Goal: Task Accomplishment & Management: Manage account settings

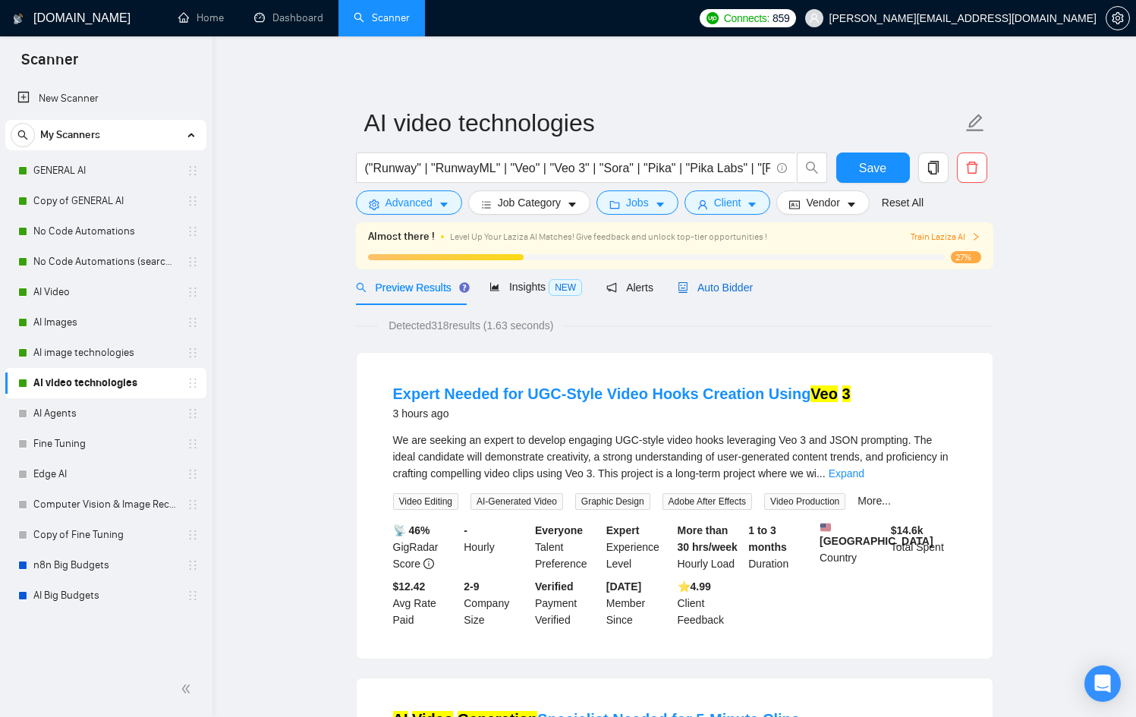
click at [736, 287] on span "Auto Bidder" at bounding box center [715, 288] width 75 height 12
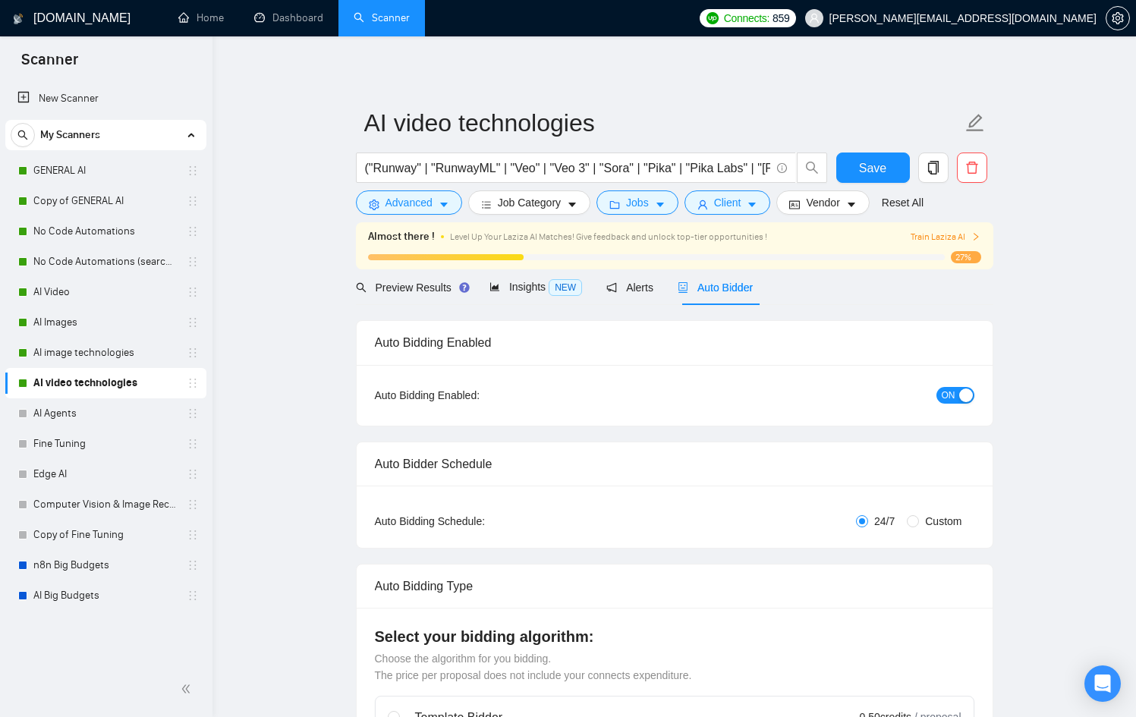
checkbox input "true"
click at [972, 395] on div "button" at bounding box center [967, 396] width 14 height 14
click at [875, 172] on span "Save" at bounding box center [872, 168] width 27 height 19
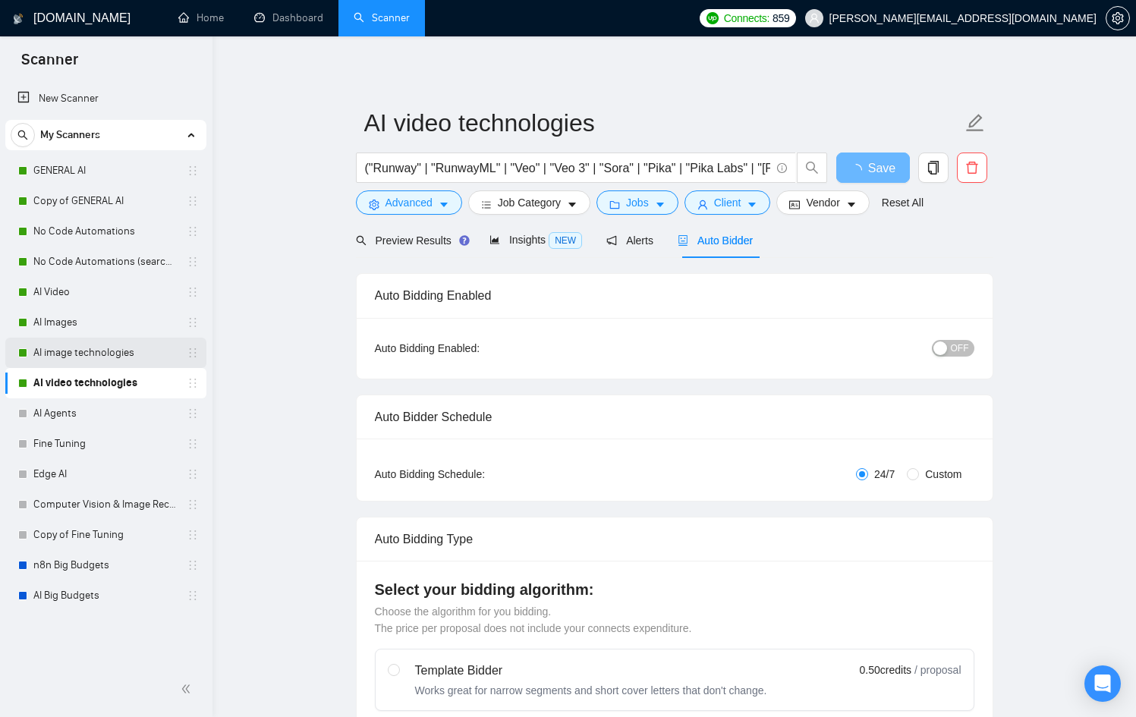
click at [83, 358] on link "AI image technologies" at bounding box center [105, 353] width 144 height 30
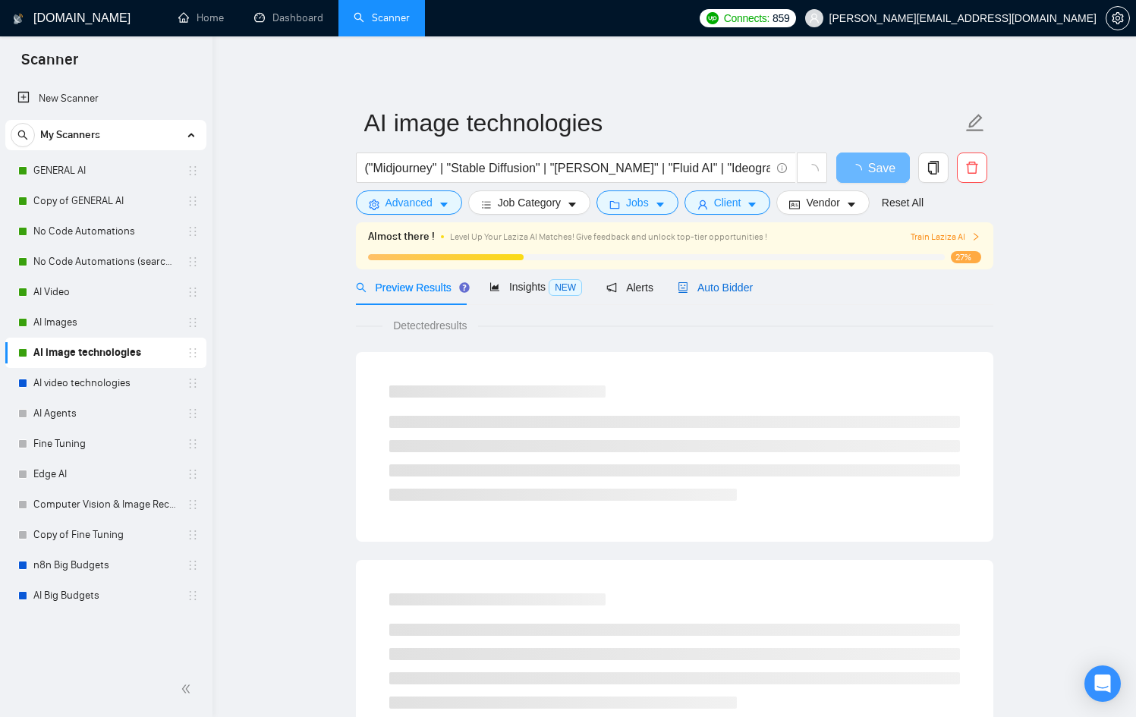
drag, startPoint x: 701, startPoint y: 290, endPoint x: 682, endPoint y: 273, distance: 25.2
click at [702, 293] on span "Auto Bidder" at bounding box center [715, 288] width 75 height 12
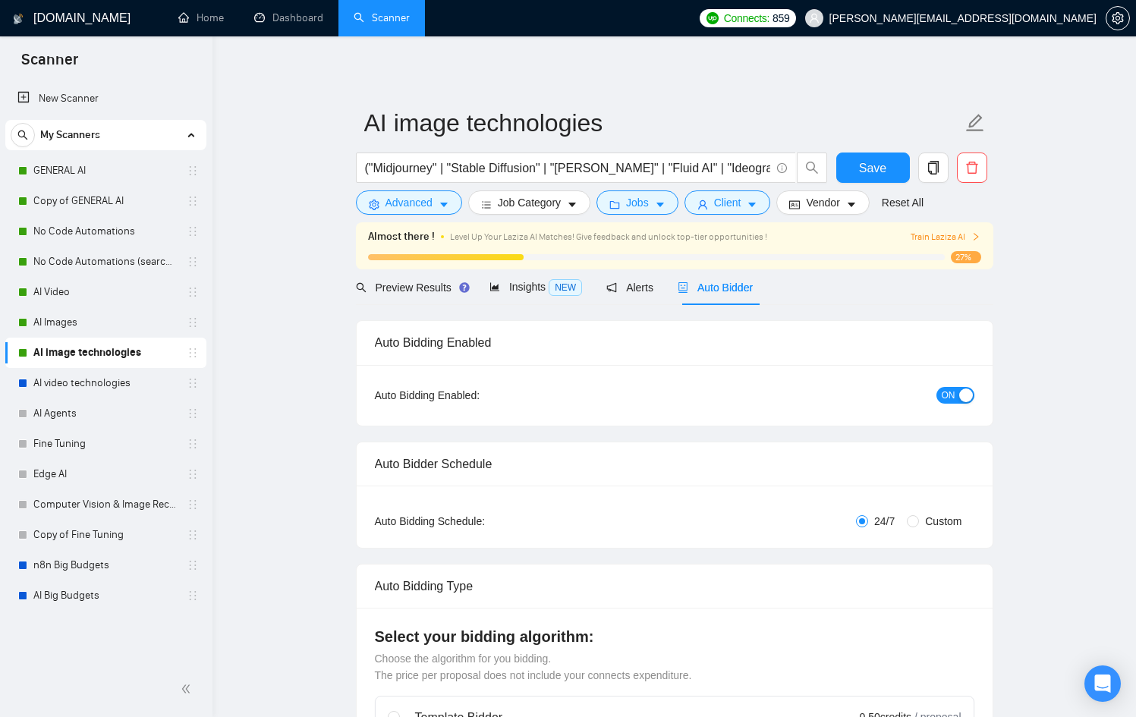
click at [953, 392] on span "ON" at bounding box center [949, 395] width 14 height 17
click at [893, 164] on div "Reset all filters" at bounding box center [910, 174] width 82 height 26
click at [858, 156] on button "Save" at bounding box center [874, 168] width 74 height 30
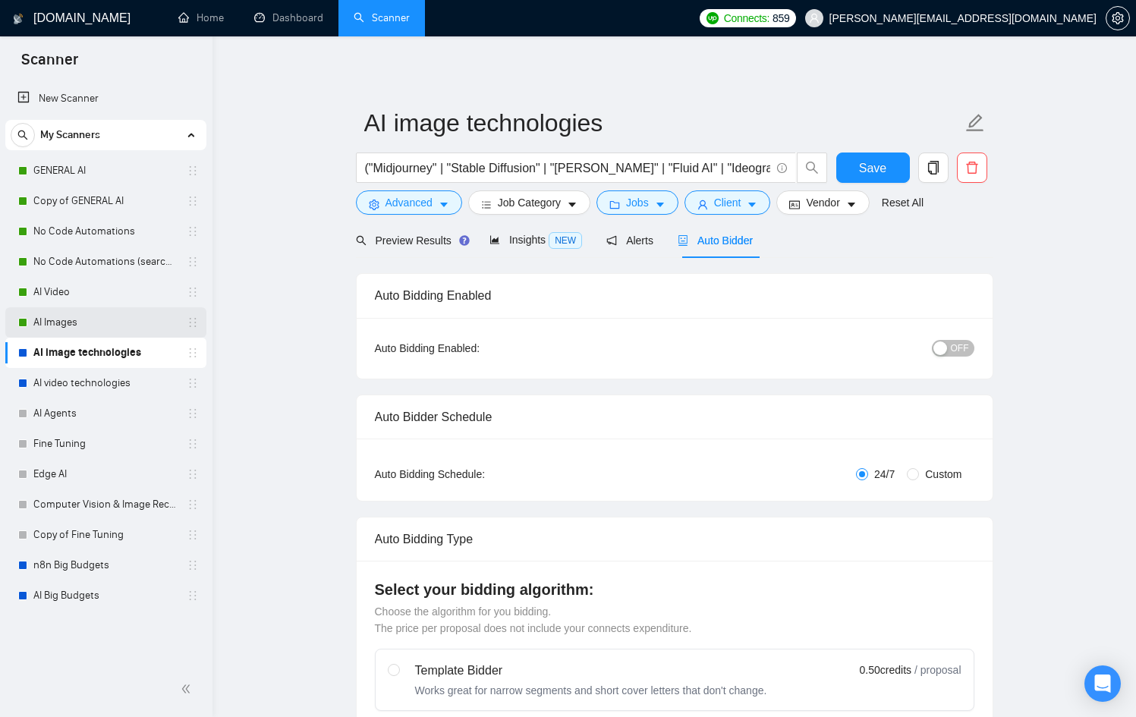
click at [70, 317] on link "AI Images" at bounding box center [105, 322] width 144 height 30
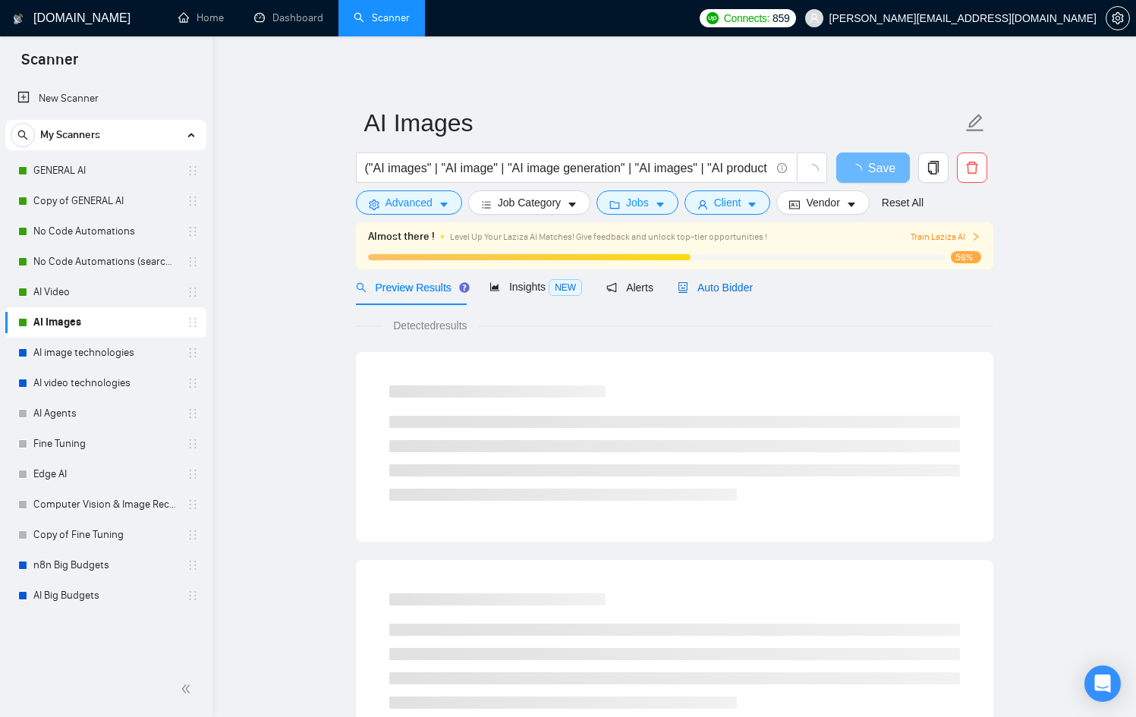
click at [737, 292] on span "Auto Bidder" at bounding box center [715, 288] width 75 height 12
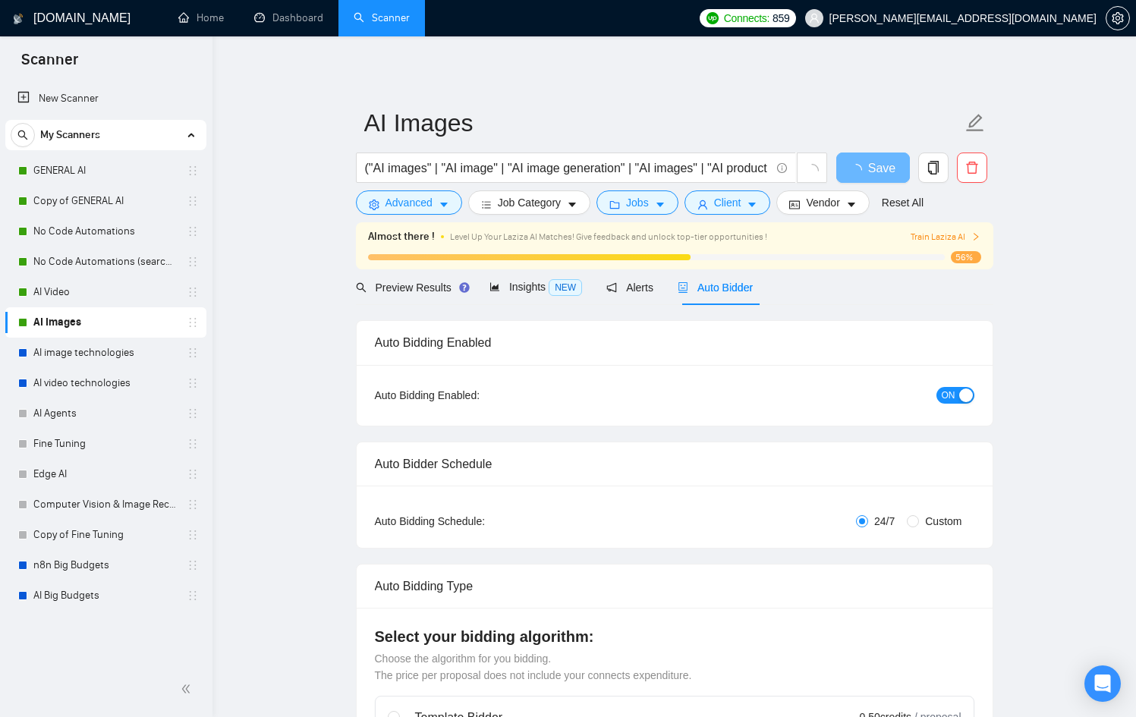
click at [961, 385] on div "ON" at bounding box center [874, 395] width 200 height 24
click at [964, 389] on div "button" at bounding box center [967, 396] width 14 height 14
click at [889, 162] on button "Save" at bounding box center [874, 168] width 74 height 30
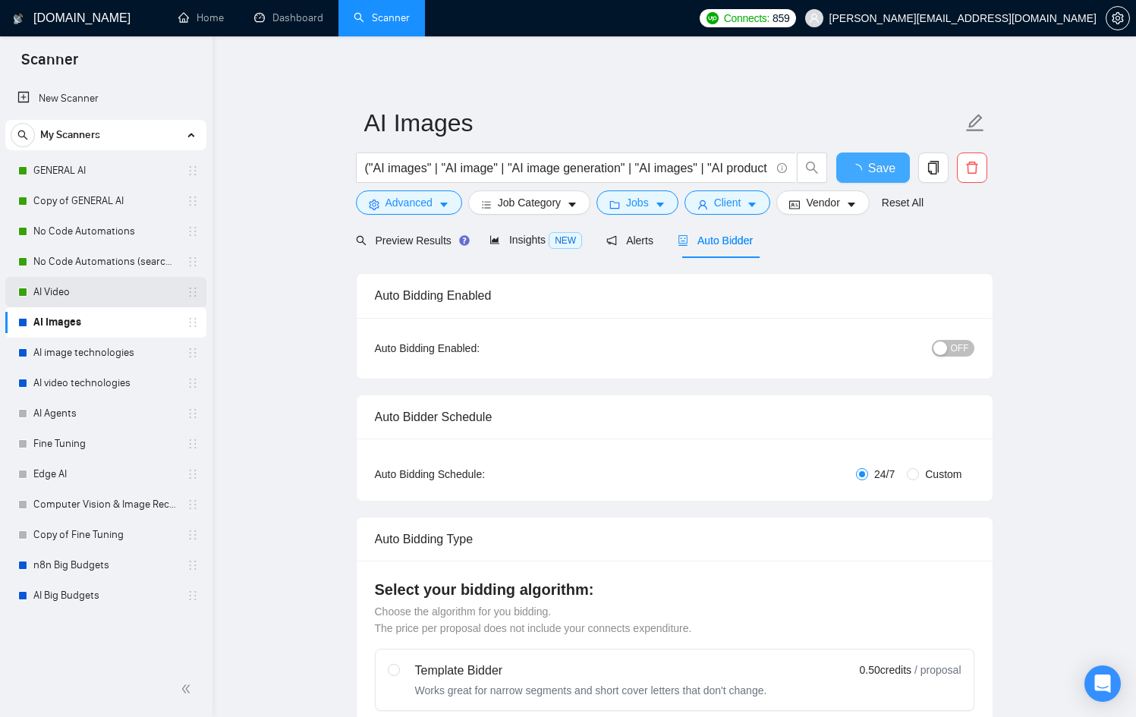
checkbox input "true"
click at [113, 296] on link "AI Video" at bounding box center [105, 292] width 144 height 30
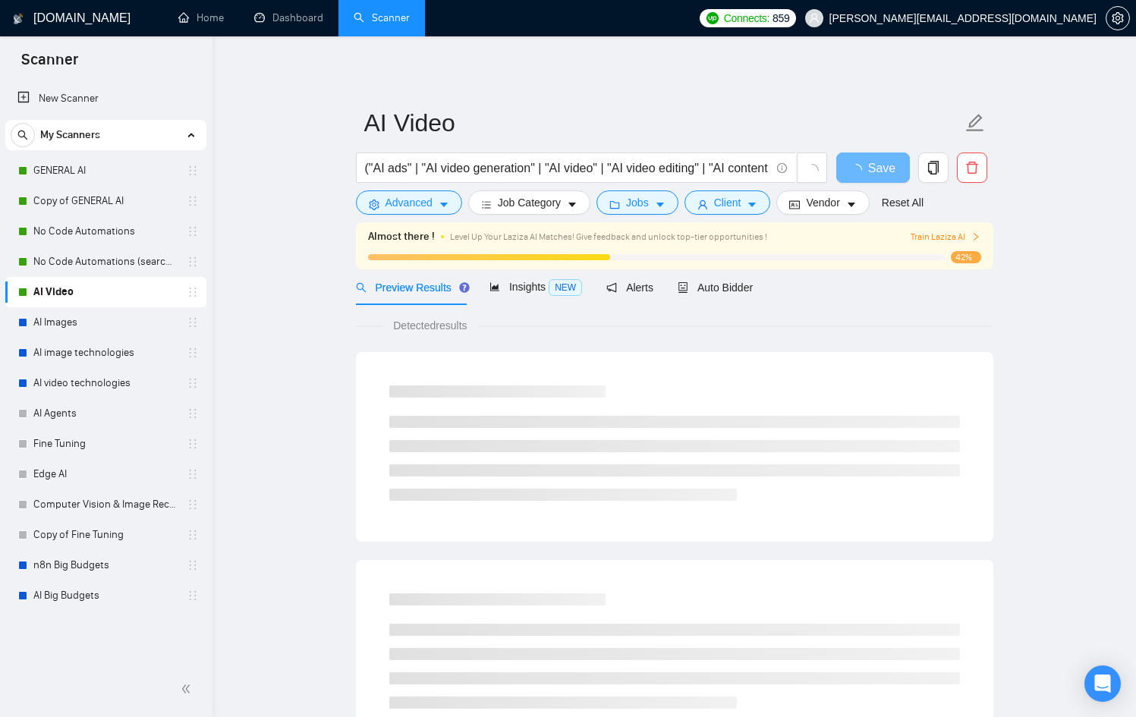
click at [768, 285] on div "Preview Results Insights NEW Alerts Auto Bidder" at bounding box center [675, 287] width 638 height 36
click at [744, 290] on span "Auto Bidder" at bounding box center [715, 288] width 75 height 12
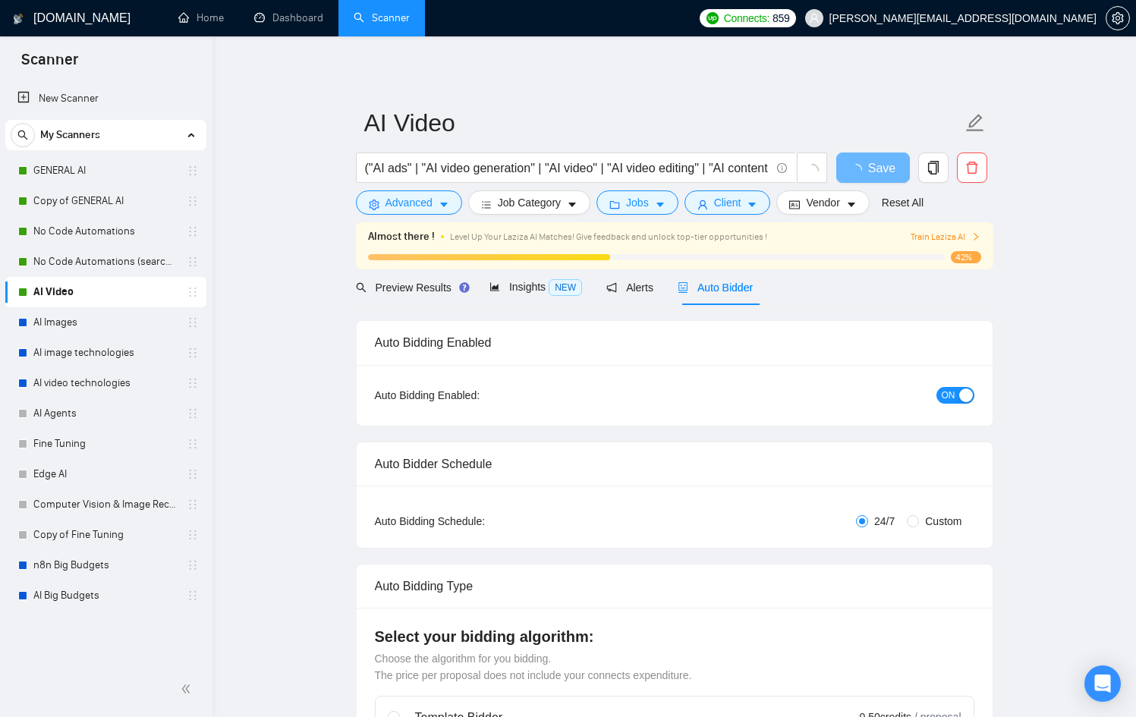
click at [976, 392] on div "Auto Bidding Enabled: ON" at bounding box center [675, 395] width 636 height 61
click at [963, 396] on div "button" at bounding box center [967, 396] width 14 height 14
click at [887, 167] on button "Save" at bounding box center [874, 168] width 74 height 30
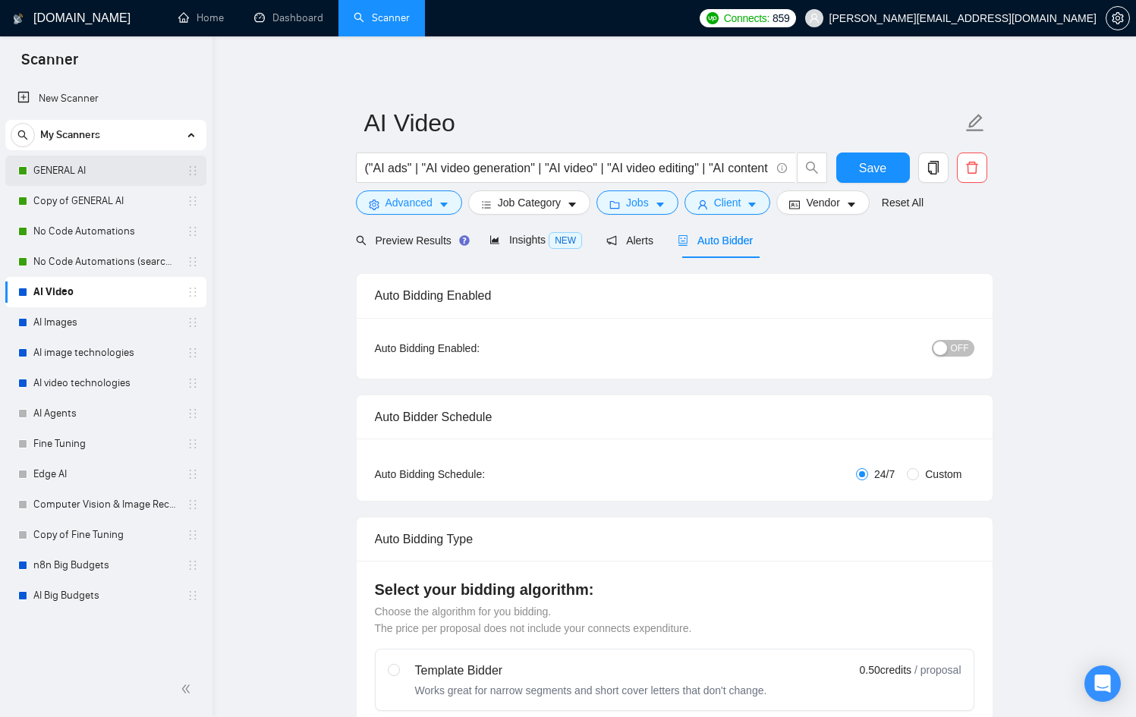
click at [76, 174] on link "GENERAL AI" at bounding box center [105, 171] width 144 height 30
